Goal: Task Accomplishment & Management: Complete application form

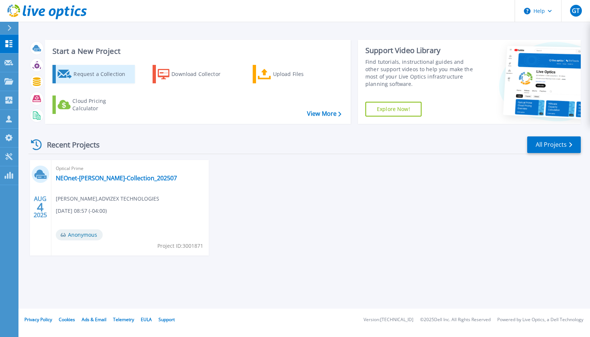
click at [85, 69] on div "Request a Collection" at bounding box center [102, 74] width 59 height 15
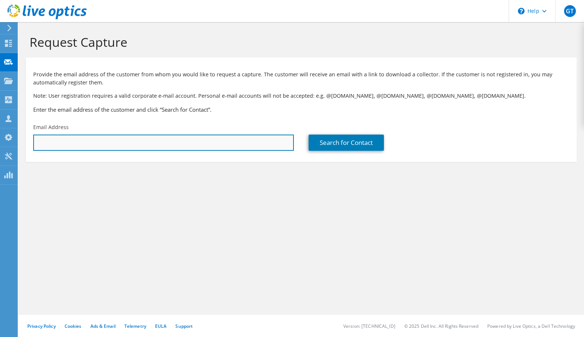
click at [87, 143] on input "text" at bounding box center [163, 143] width 261 height 16
type input "haulerl@woodcountyhospital.org"
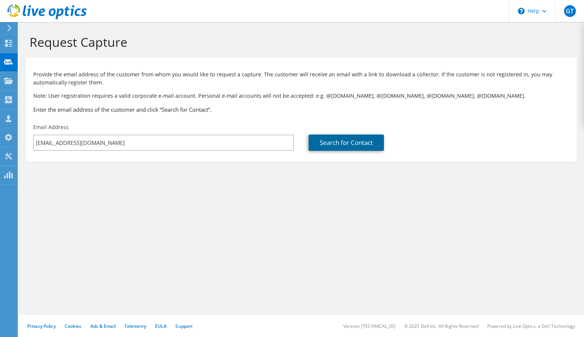
click at [344, 141] on link "Search for Contact" at bounding box center [346, 143] width 75 height 16
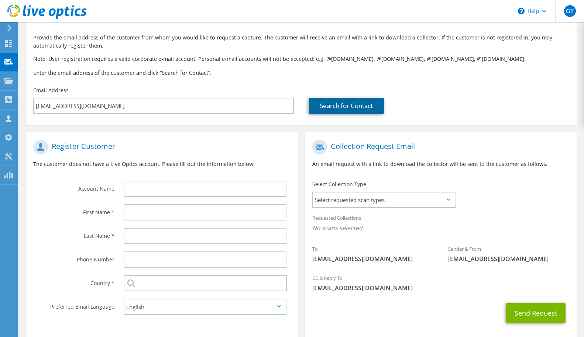
scroll to position [74, 0]
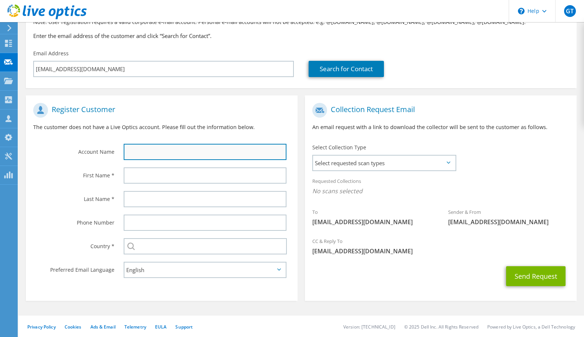
click at [162, 150] on input "text" at bounding box center [205, 152] width 163 height 16
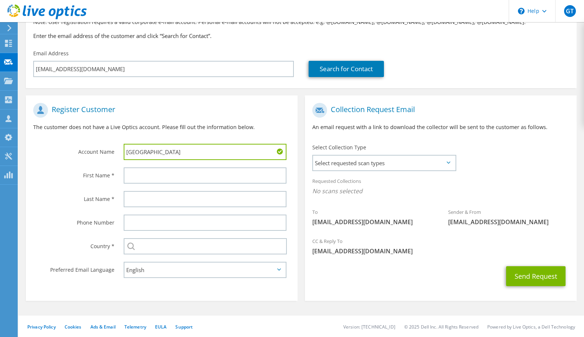
type input "Wood County Hospital"
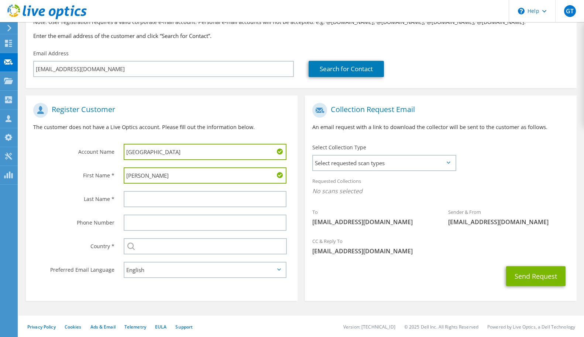
type input "Layton"
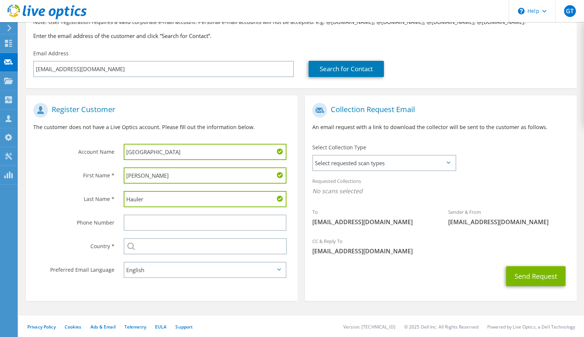
type input "Hauler"
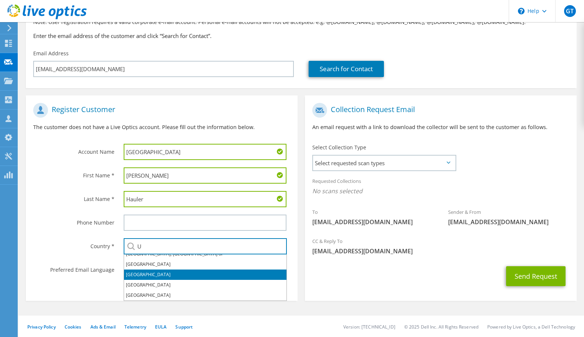
scroll to position [42, 0]
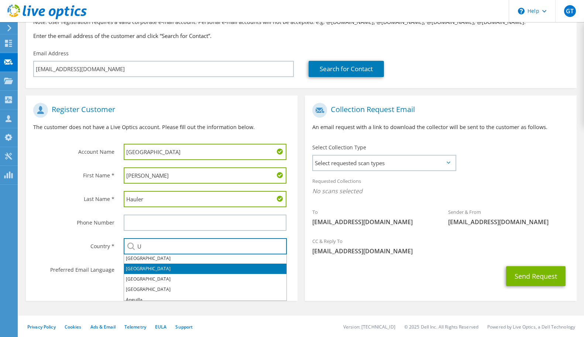
click at [179, 268] on li "United States" at bounding box center [205, 269] width 162 height 10
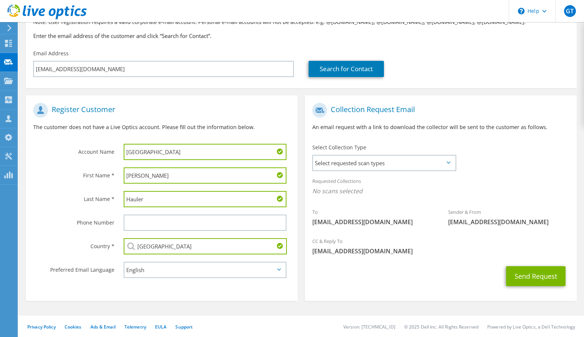
scroll to position [75, 0]
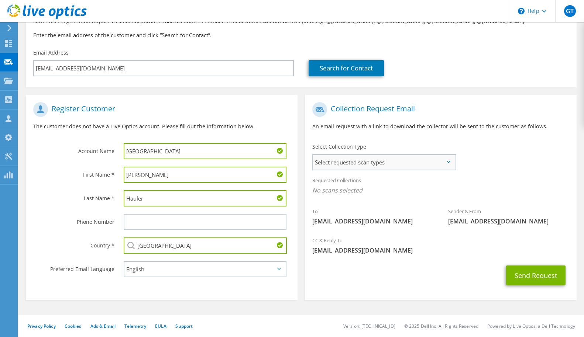
type input "United States"
click at [453, 158] on span "Select requested scan types" at bounding box center [384, 162] width 142 height 15
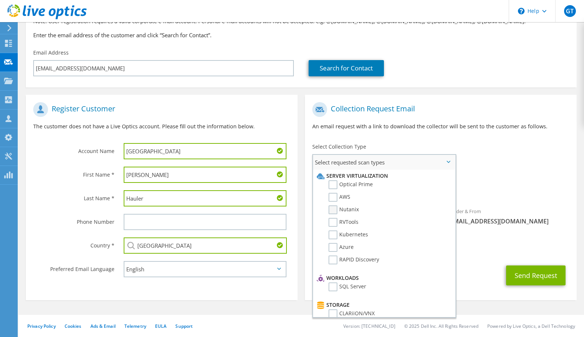
click at [333, 207] on label "Nutanix" at bounding box center [344, 210] width 30 height 9
click at [0, 0] on input "Nutanix" at bounding box center [0, 0] width 0 height 0
click at [333, 221] on label "RVTools" at bounding box center [344, 222] width 30 height 9
click at [0, 0] on input "RVTools" at bounding box center [0, 0] width 0 height 0
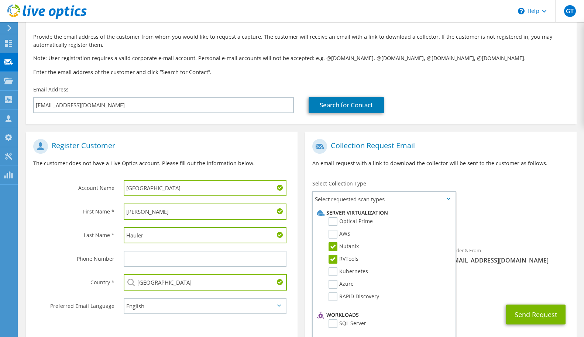
scroll to position [77, 0]
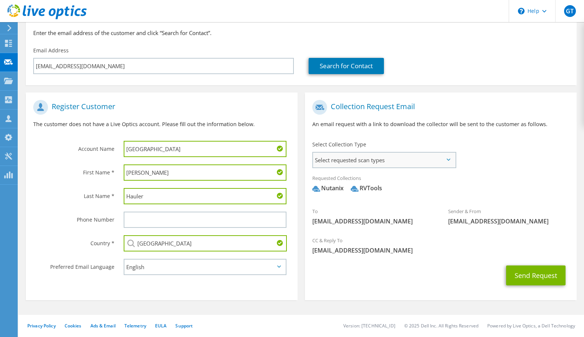
click at [446, 158] on span "Select requested scan types" at bounding box center [384, 160] width 142 height 15
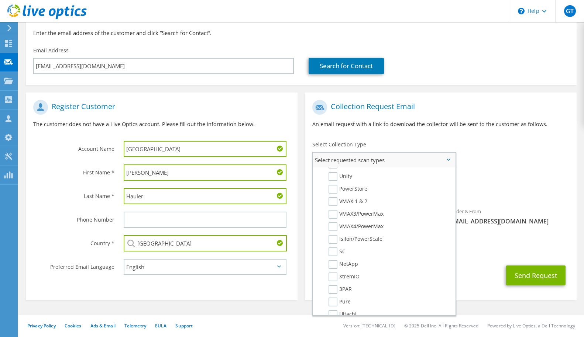
scroll to position [185, 0]
click at [334, 227] on label "NetApp" at bounding box center [344, 227] width 30 height 9
click at [0, 0] on input "NetApp" at bounding box center [0, 0] width 0 height 0
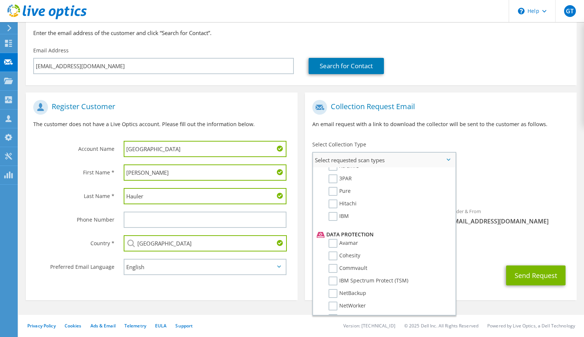
scroll to position [295, 0]
click at [332, 280] on label "Veeam" at bounding box center [342, 282] width 27 height 9
click at [0, 0] on input "Veeam" at bounding box center [0, 0] width 0 height 0
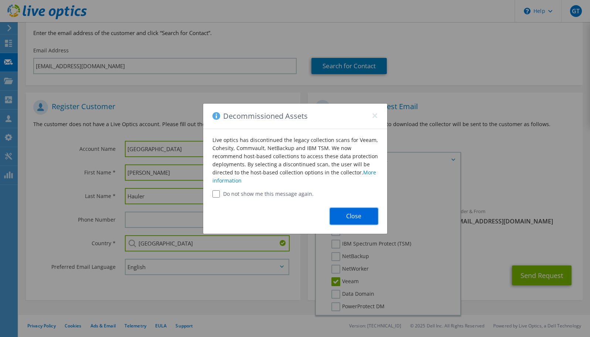
click at [354, 213] on button "Close" at bounding box center [354, 216] width 48 height 17
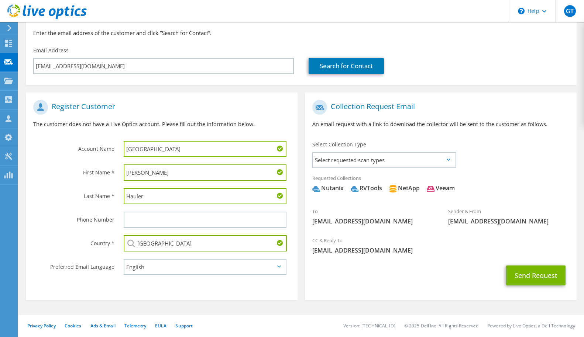
click at [447, 160] on icon at bounding box center [449, 160] width 4 height 2
click at [449, 162] on span "Select requested scan types" at bounding box center [384, 160] width 142 height 15
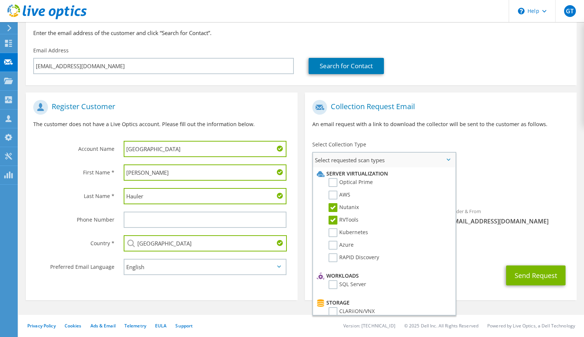
scroll to position [40, 0]
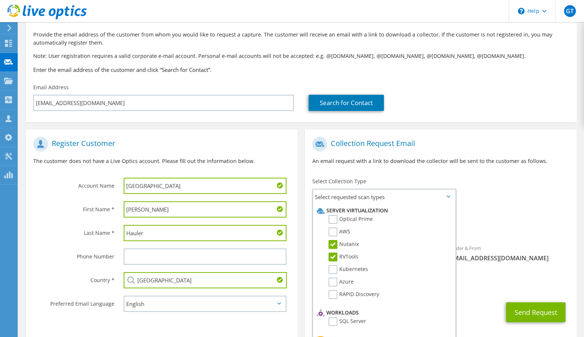
click at [506, 212] on div "Requested Collections No scans selected Nutanix RVTools NetApp Veeam" at bounding box center [441, 222] width 272 height 30
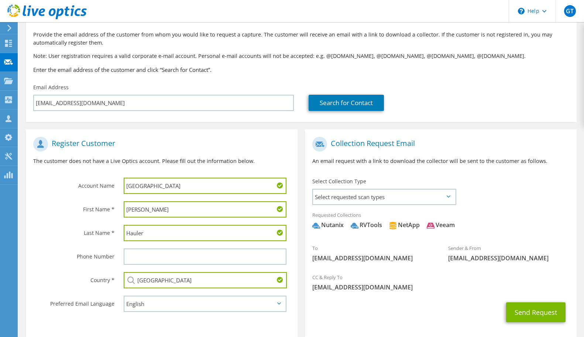
scroll to position [77, 0]
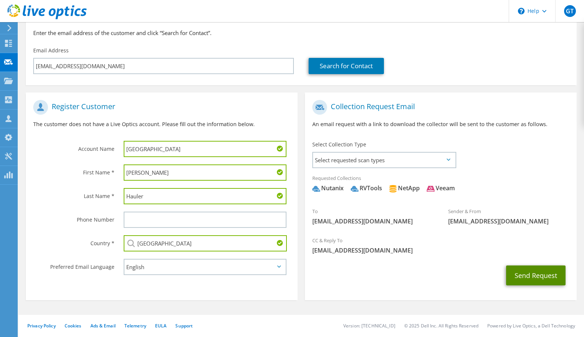
drag, startPoint x: 536, startPoint y: 274, endPoint x: 416, endPoint y: 263, distance: 120.5
click at [416, 263] on div "Send Request" at bounding box center [441, 275] width 272 height 27
click at [449, 156] on span "Select requested scan types" at bounding box center [384, 160] width 142 height 15
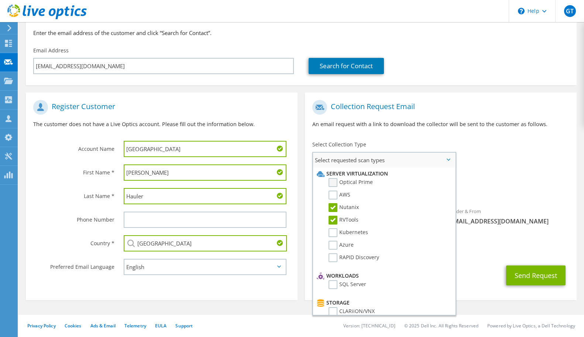
click at [364, 182] on label "Optical Prime" at bounding box center [351, 182] width 44 height 9
click at [0, 0] on input "Optical Prime" at bounding box center [0, 0] width 0 height 0
click at [476, 274] on div "Send Request" at bounding box center [441, 275] width 272 height 27
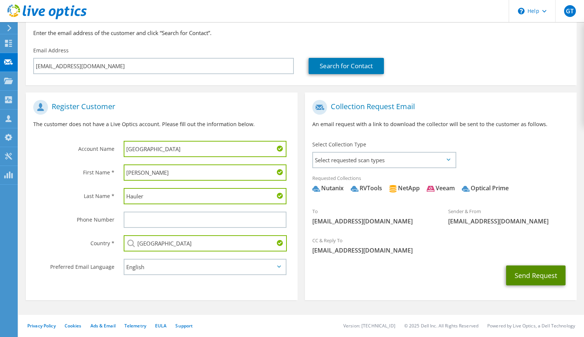
click at [532, 276] on button "Send Request" at bounding box center [535, 276] width 59 height 20
